Goal: Task Accomplishment & Management: Manage account settings

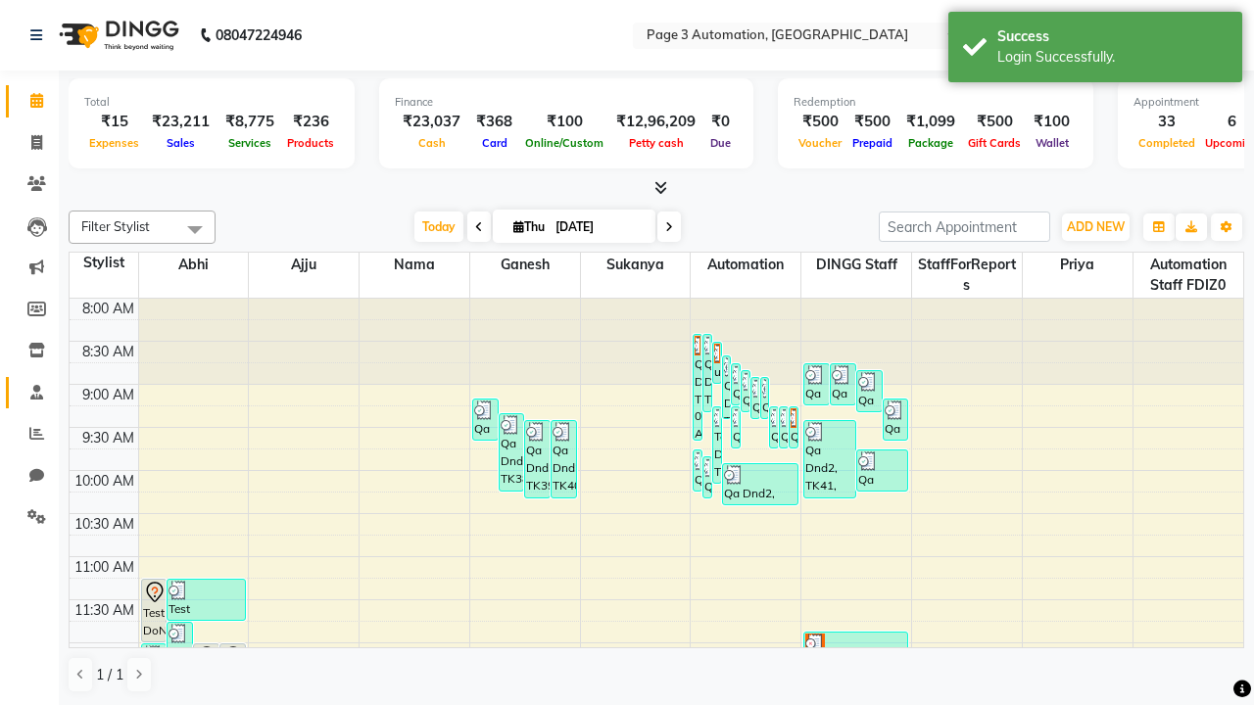
click at [29, 392] on span at bounding box center [37, 393] width 34 height 23
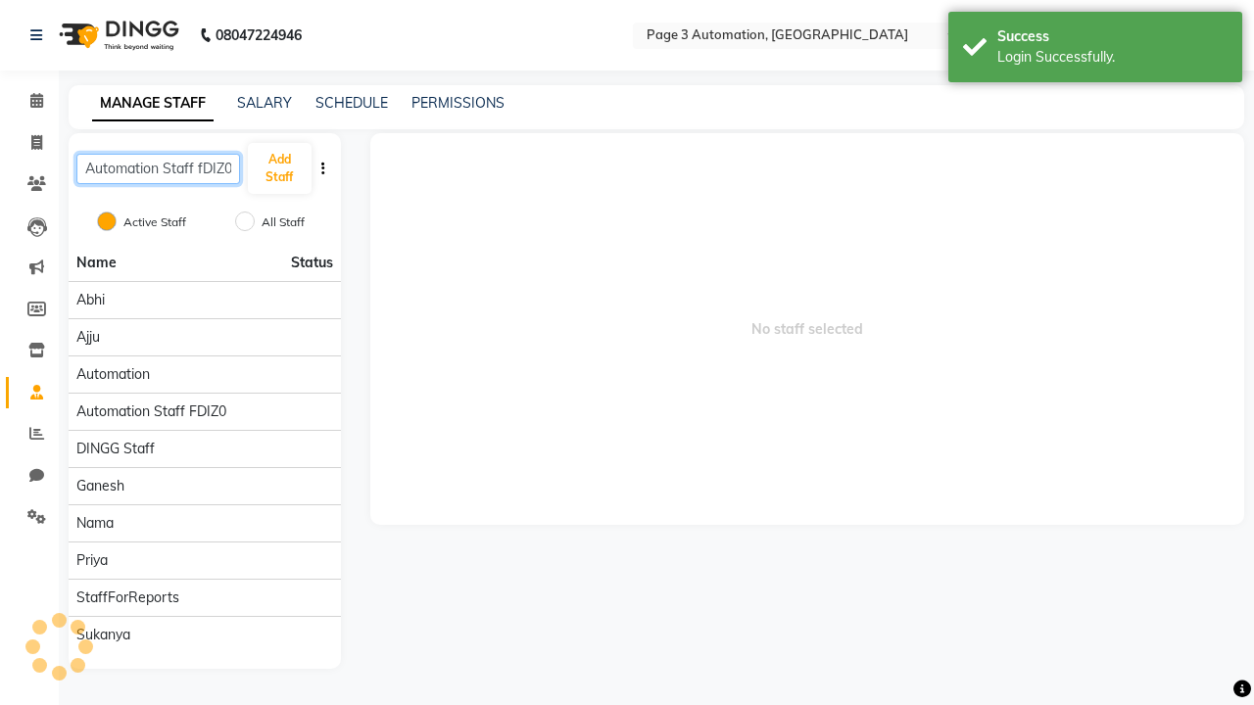
scroll to position [0, 1]
type input "Automation Staff fDIZ0"
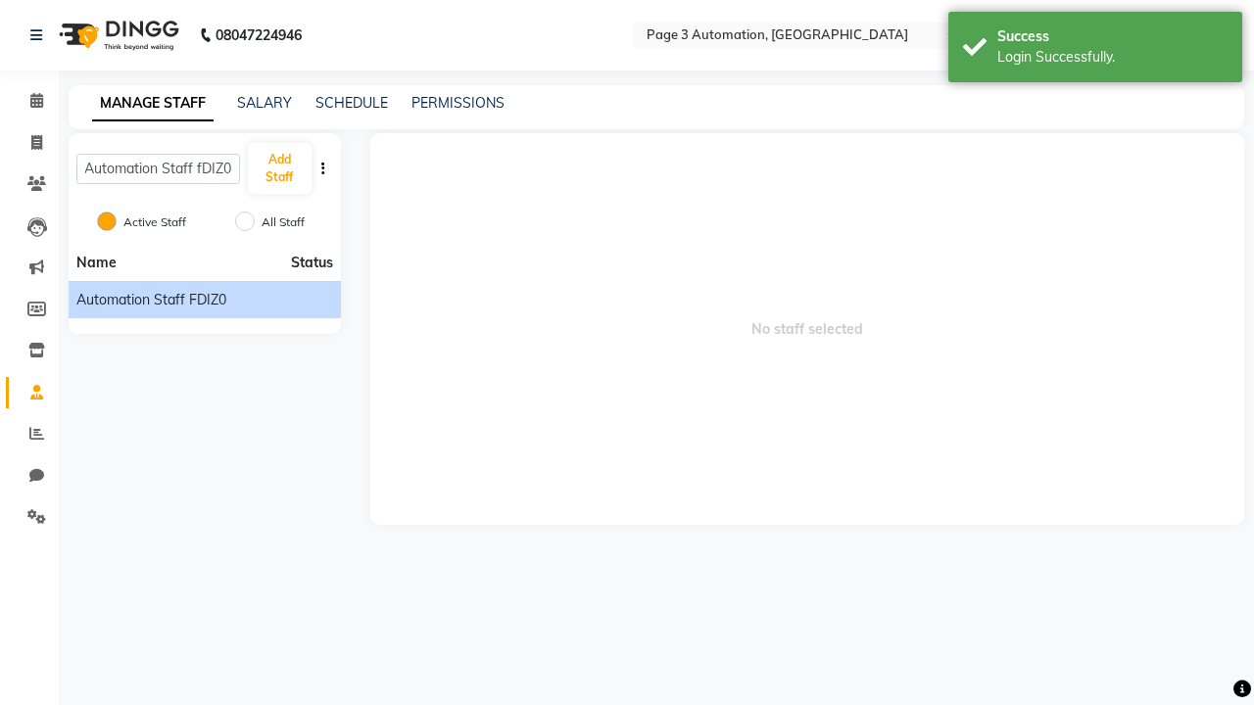
click at [204, 300] on span "Automation Staff fDIZ0" at bounding box center [151, 300] width 150 height 21
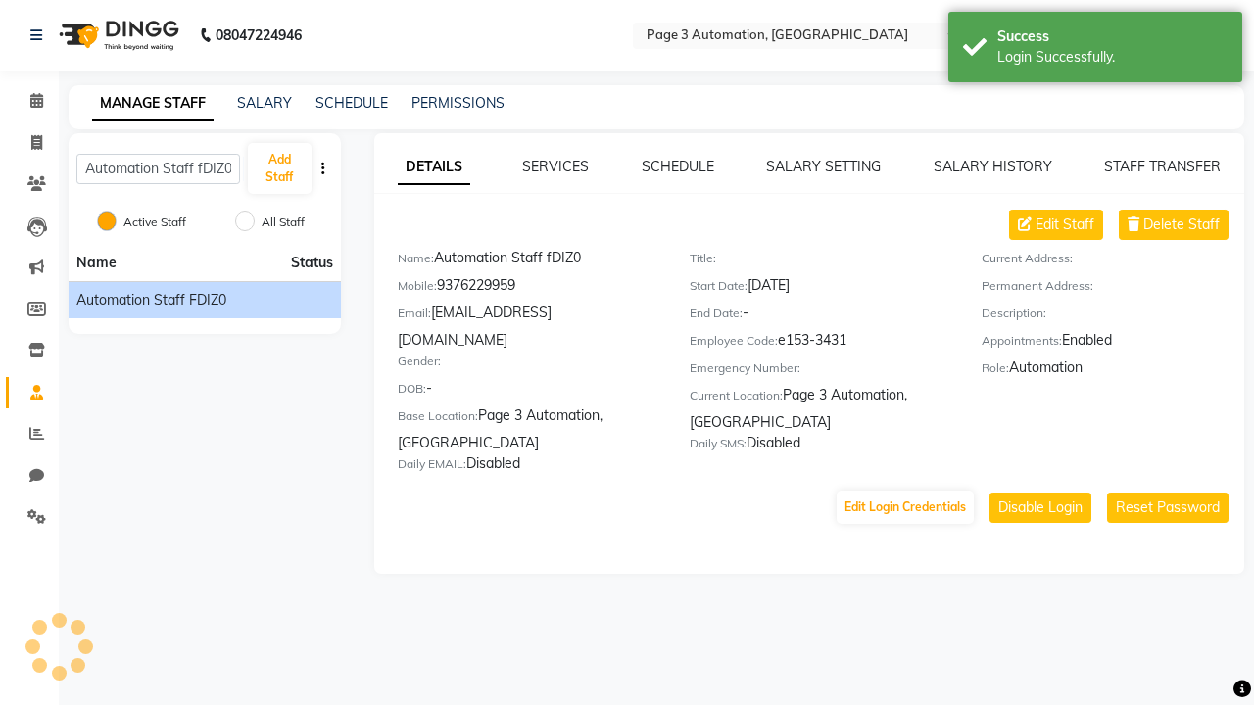
click at [433, 166] on link "DETAILS" at bounding box center [434, 167] width 72 height 35
click at [1181, 224] on span "Delete Staff" at bounding box center [1181, 224] width 76 height 21
